Goal: Book appointment/travel/reservation

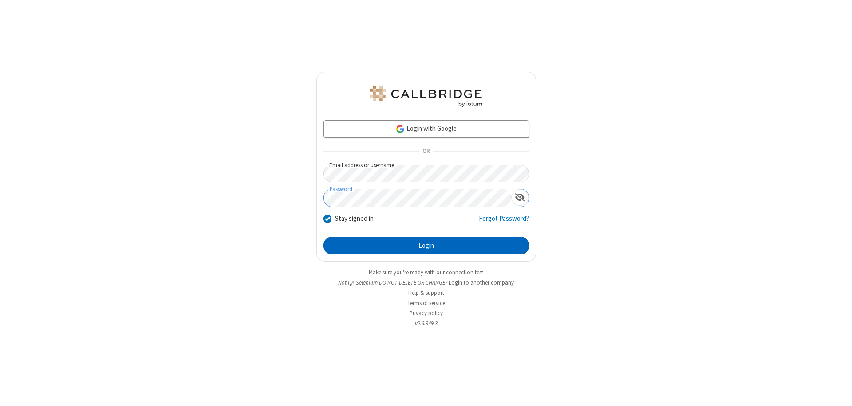
click at [426, 246] on button "Login" at bounding box center [425, 246] width 205 height 18
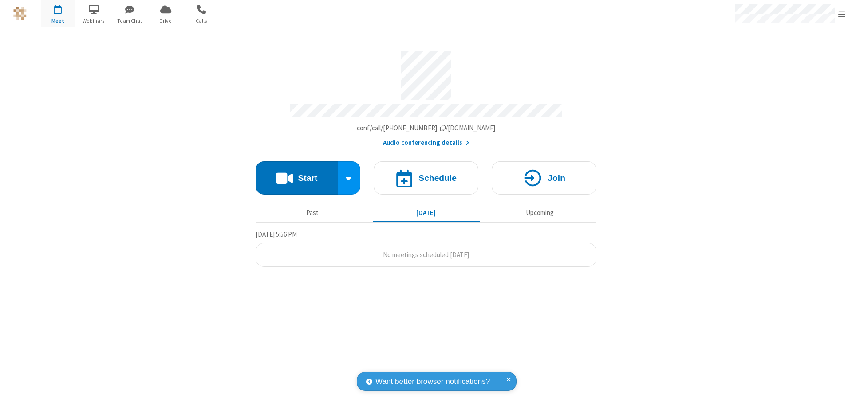
click at [842, 14] on span "Open menu" at bounding box center [841, 14] width 7 height 9
click at [58, 13] on span "button" at bounding box center [57, 9] width 33 height 15
click at [426, 174] on h4 "Schedule" at bounding box center [437, 178] width 38 height 8
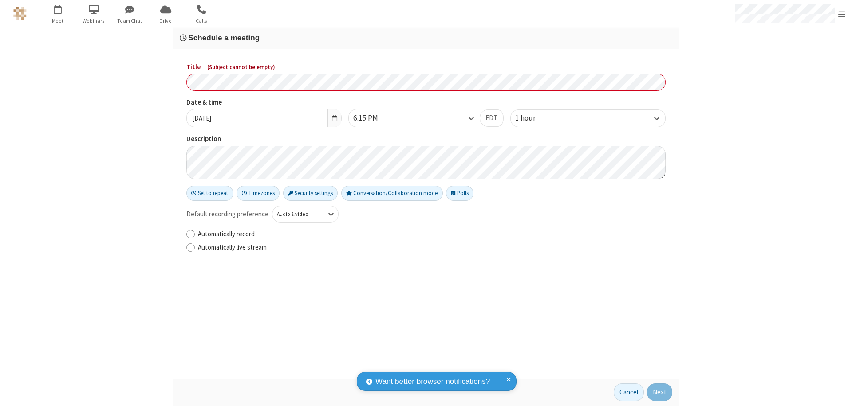
click at [426, 38] on h3 "Schedule a meeting" at bounding box center [426, 38] width 492 height 8
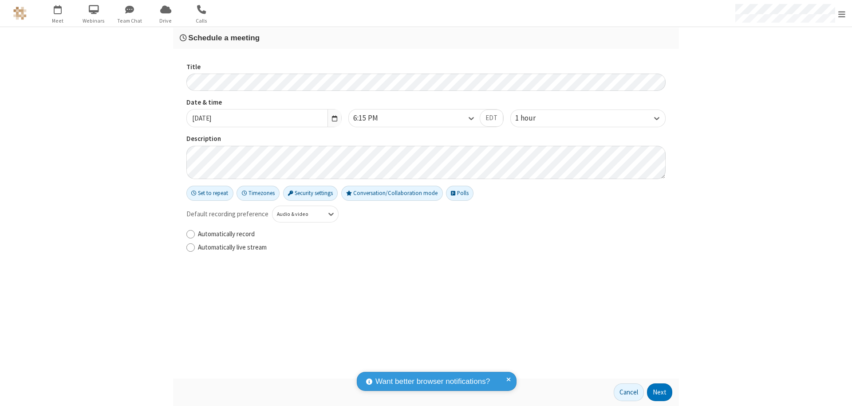
click at [660, 393] on button "Next" at bounding box center [659, 393] width 25 height 18
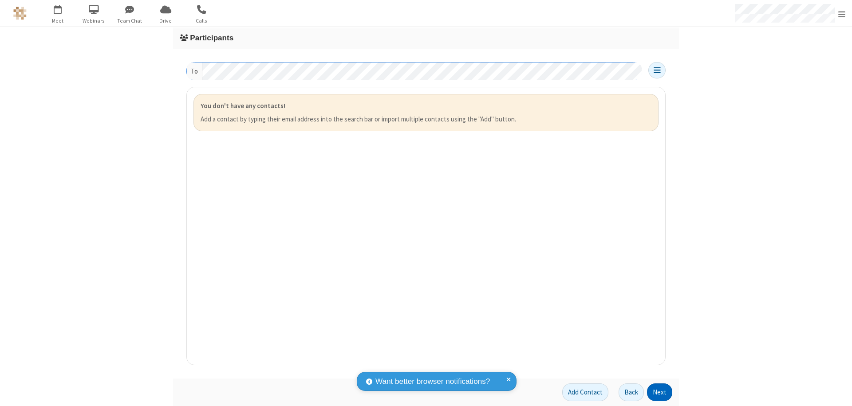
click at [660, 393] on button "Next" at bounding box center [659, 393] width 25 height 18
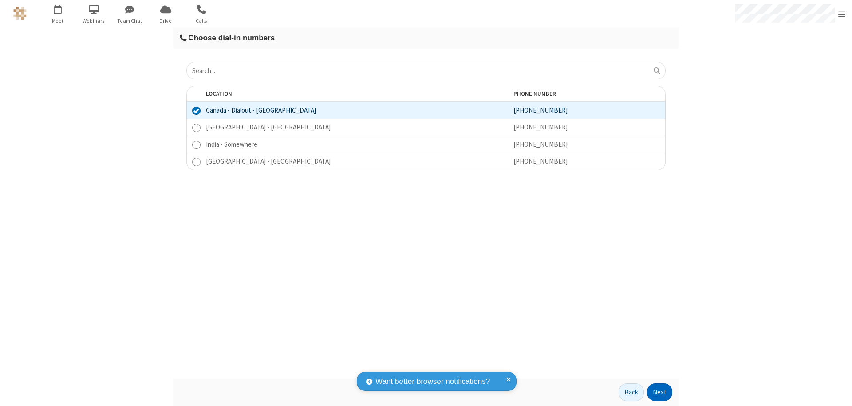
click at [660, 393] on button "Next" at bounding box center [659, 393] width 25 height 18
